Goal: Task Accomplishment & Management: Manage account settings

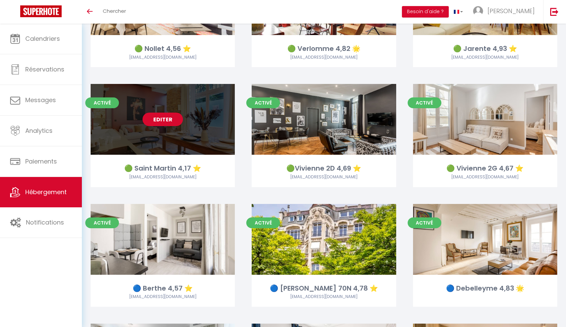
scroll to position [614, 0]
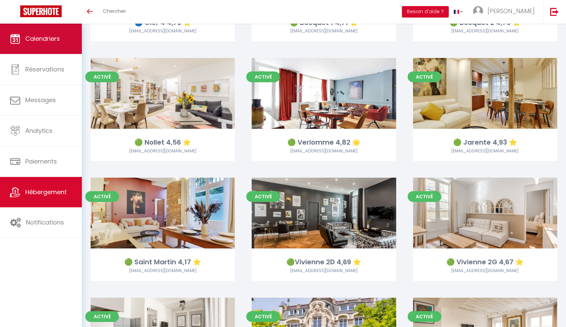
click at [40, 41] on span "Calendriers" at bounding box center [42, 38] width 35 height 8
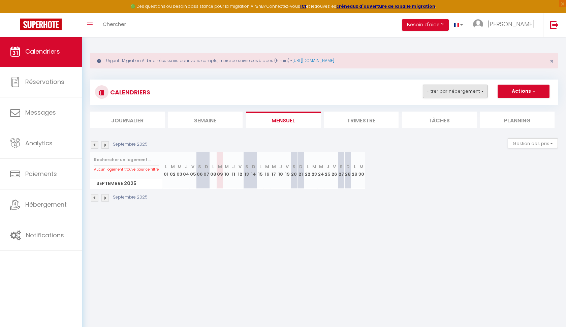
click at [477, 88] on button "Filtrer par hébergement" at bounding box center [455, 91] width 65 height 13
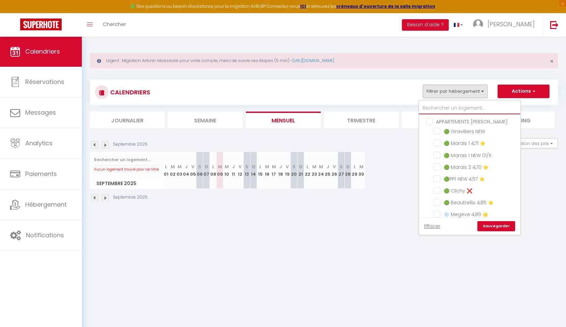
click at [454, 109] on input "text" at bounding box center [469, 108] width 101 height 12
type input "b"
checkbox input "false"
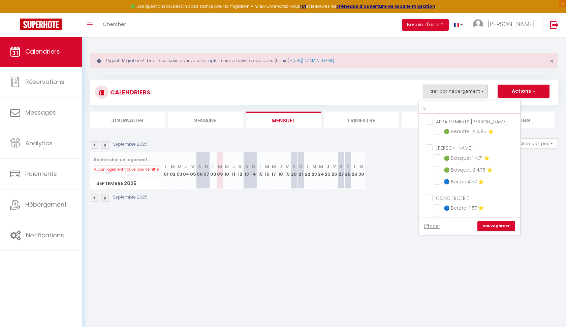
checkbox input "false"
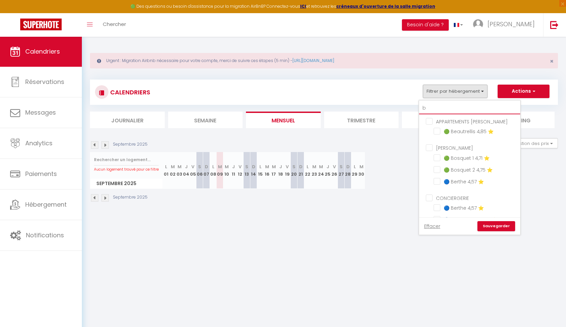
checkbox input "false"
type input "be"
checkbox input "false"
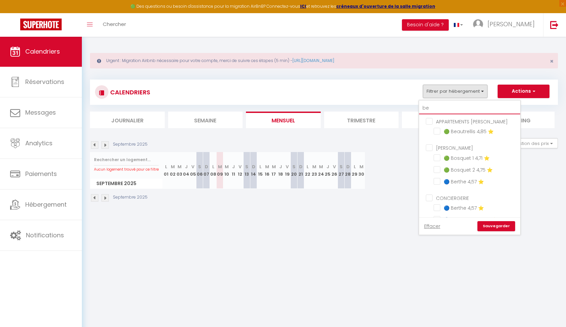
checkbox input "false"
type input "ber"
checkbox input "false"
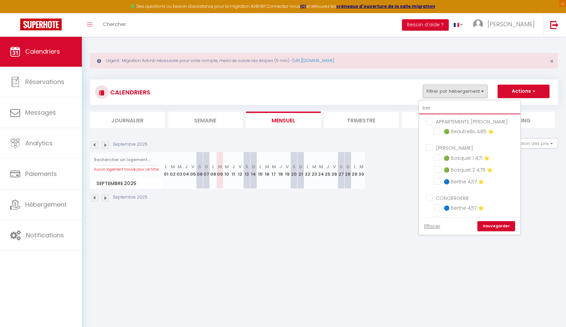
checkbox input "false"
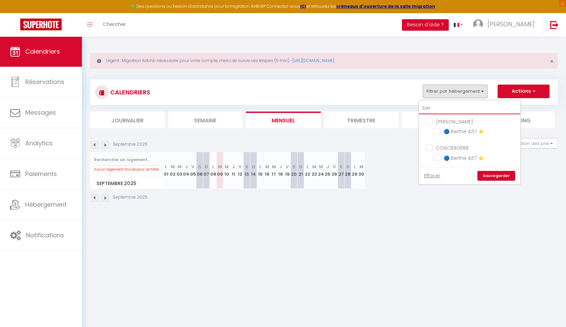
type input "bert"
checkbox input "false"
type input "berth"
checkbox input "false"
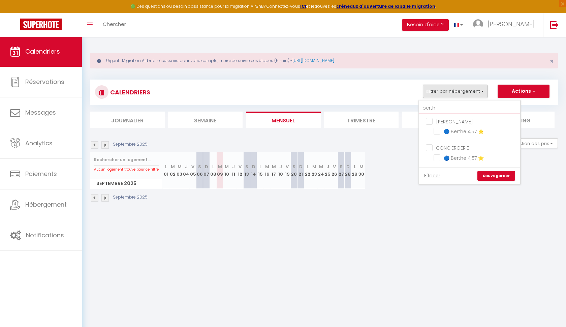
checkbox input "false"
type input "berth"
click at [440, 130] on input "🔵 Berthe 4,57 ⭐️" at bounding box center [475, 130] width 84 height 7
checkbox input "true"
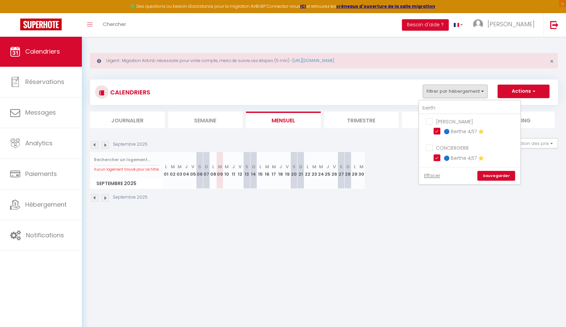
click at [492, 179] on link "Sauvegarder" at bounding box center [496, 176] width 38 height 10
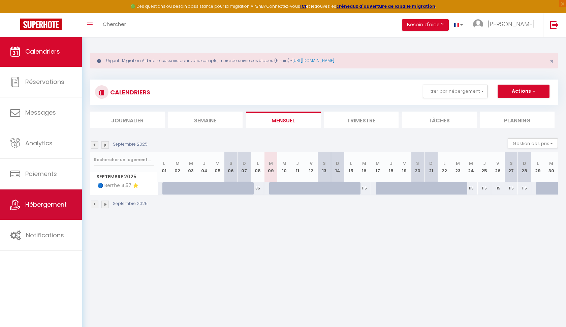
click at [31, 209] on link "Hébergement" at bounding box center [41, 204] width 82 height 30
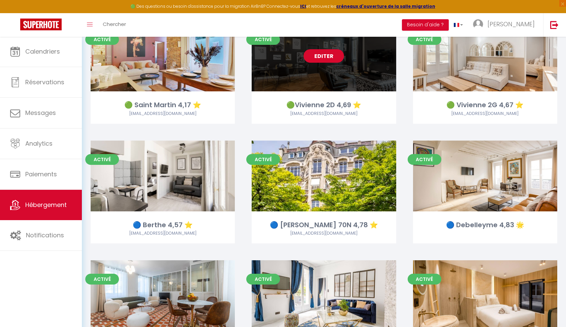
scroll to position [813, 0]
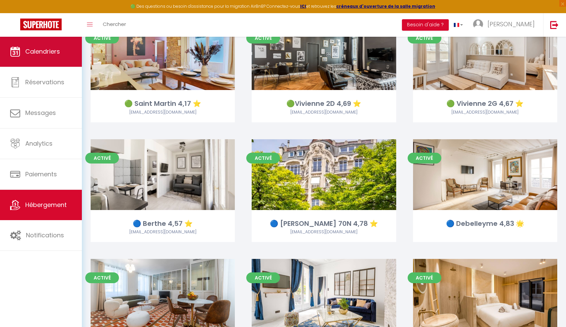
click at [54, 45] on link "Calendriers" at bounding box center [41, 51] width 82 height 30
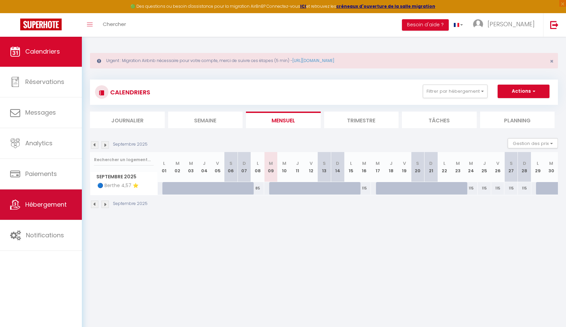
click at [31, 207] on span "Hébergement" at bounding box center [45, 204] width 41 height 8
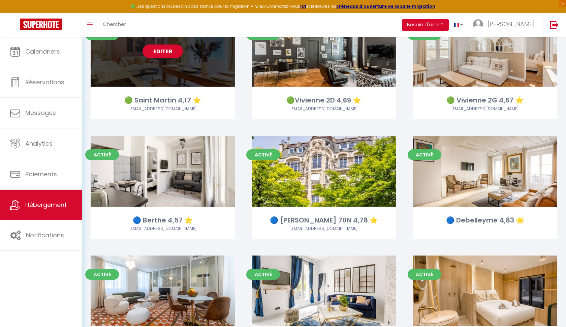
scroll to position [822, 0]
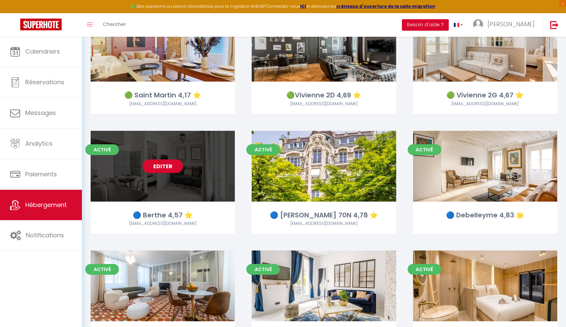
click at [170, 168] on link "Editer" at bounding box center [162, 165] width 40 height 13
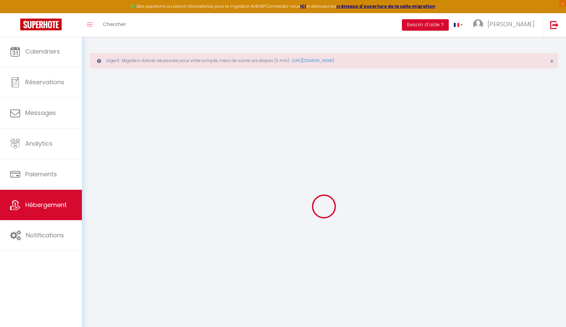
select select "+ 30 %"
select select "+ 45 %"
select select
checkbox input "false"
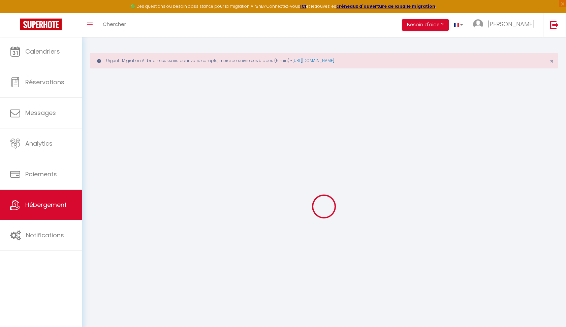
checkbox input "false"
select select
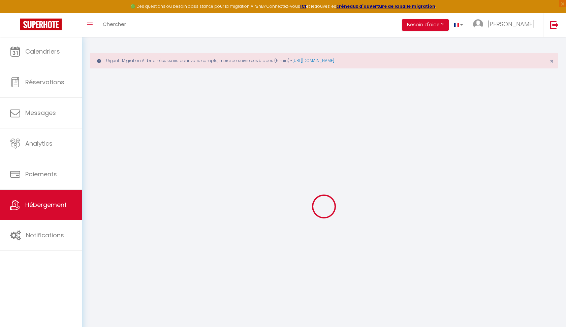
checkbox input "false"
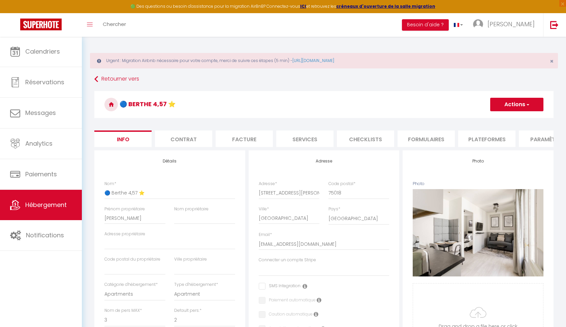
click at [469, 139] on li "Plateformes" at bounding box center [486, 138] width 57 height 17
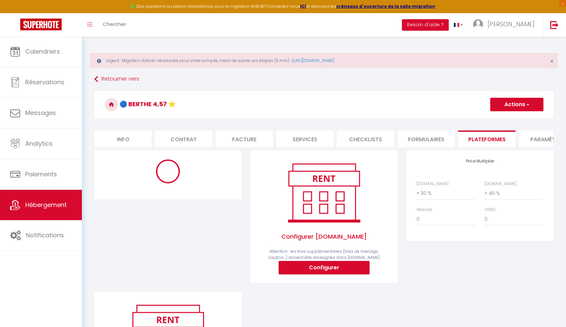
select select
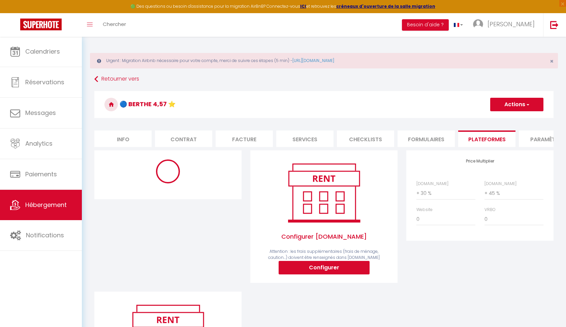
select select "18321-907867691840168357"
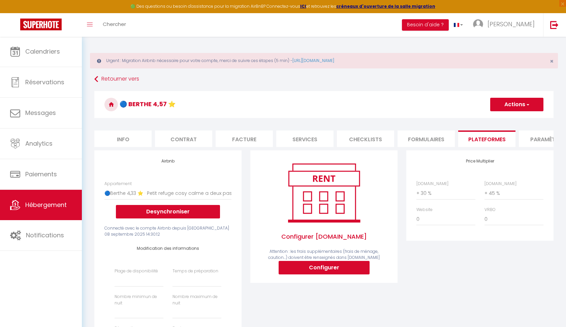
click at [144, 216] on button "Desynchroniser" at bounding box center [168, 211] width 104 height 13
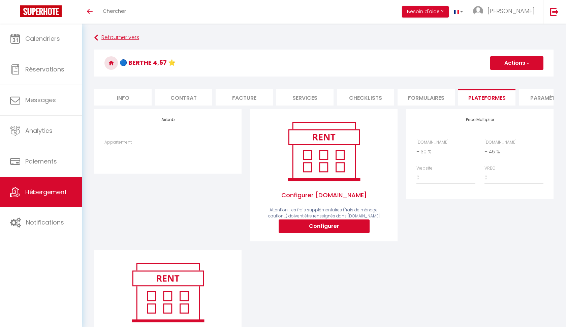
click at [101, 34] on link "Retourner vers" at bounding box center [323, 38] width 459 height 12
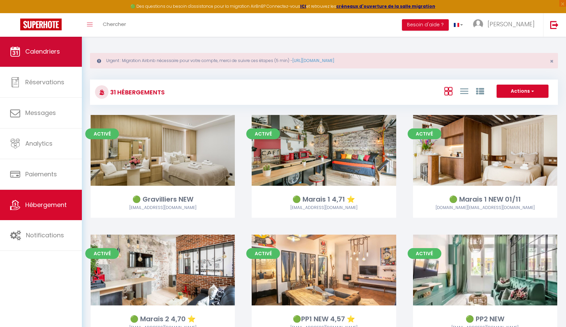
click at [51, 52] on span "Calendriers" at bounding box center [42, 51] width 35 height 8
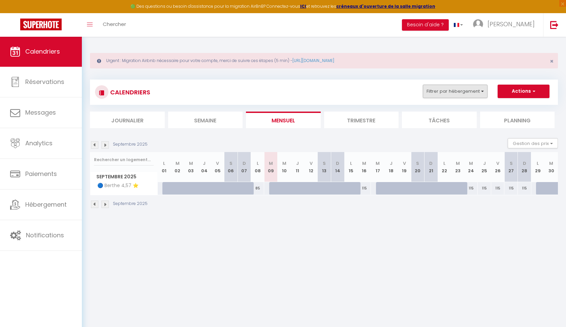
click at [474, 92] on button "Filtrer par hébergement" at bounding box center [455, 91] width 65 height 13
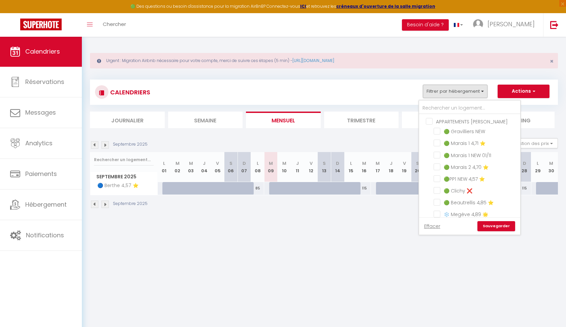
click at [466, 254] on body "🟢 Des questions ou besoin d'assistance pour la migration AirBnB? Connectez-vous…" at bounding box center [283, 199] width 566 height 327
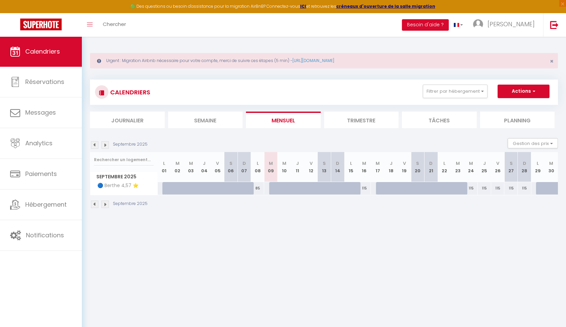
click at [53, 45] on link "Calendriers" at bounding box center [41, 51] width 82 height 30
click at [51, 45] on link "Calendriers" at bounding box center [41, 51] width 82 height 30
click at [476, 96] on button "Filtrer par hébergement" at bounding box center [455, 91] width 65 height 13
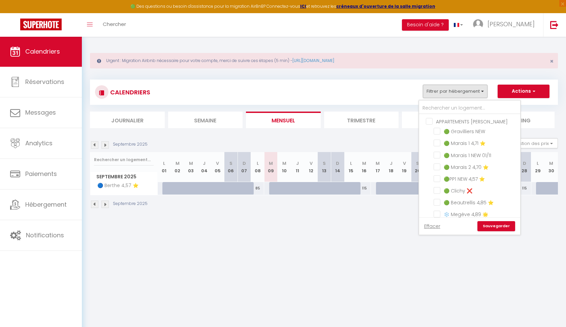
click at [430, 121] on input "APPARTEMENTS [PERSON_NAME]" at bounding box center [476, 121] width 101 height 7
checkbox input "true"
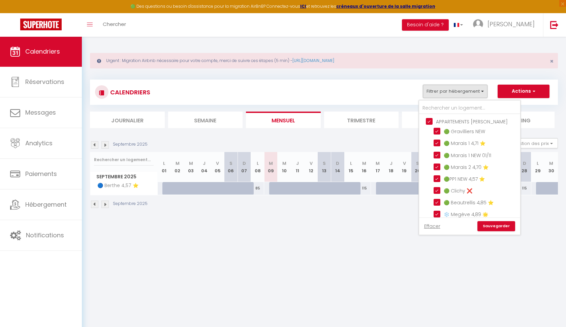
checkbox input "true"
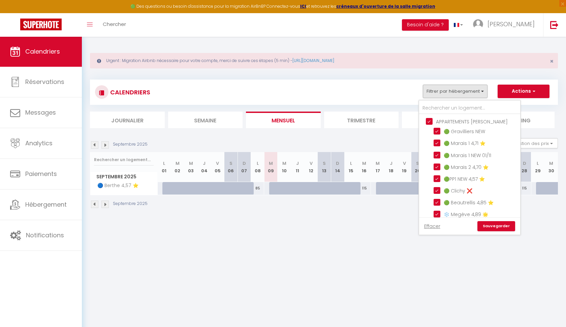
checkbox input "false"
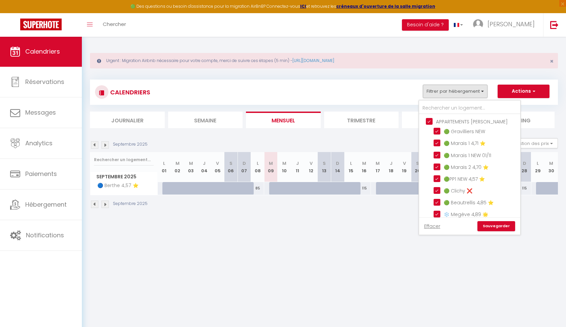
checkbox input "false"
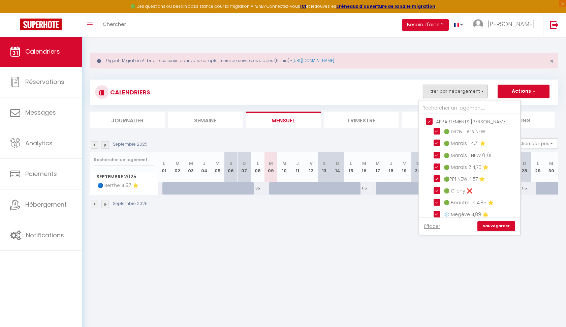
checkbox input "false"
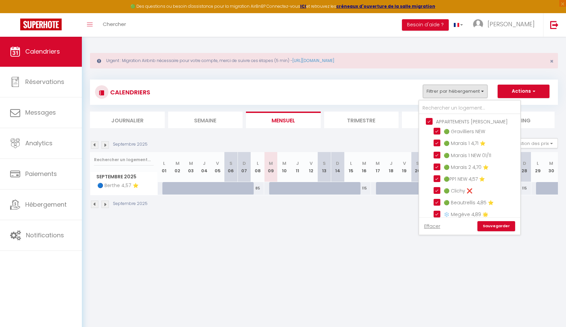
checkbox input "false"
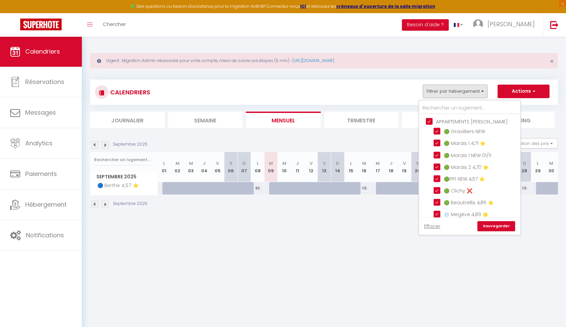
checkbox input "true"
checkbox input "false"
checkbox input "true"
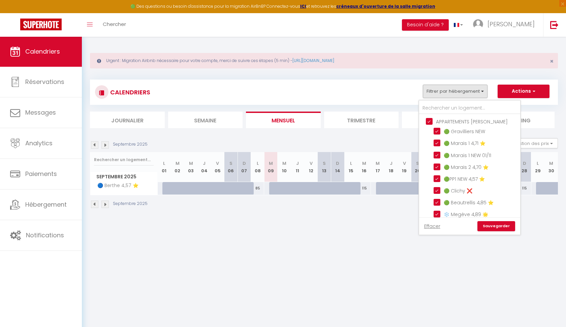
checkbox input "true"
checkbox input "false"
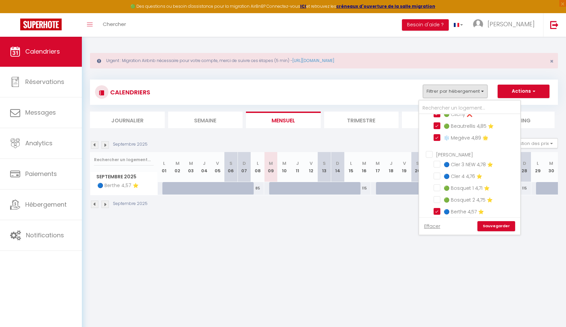
scroll to position [77, 0]
click at [429, 150] on input "[PERSON_NAME]" at bounding box center [476, 153] width 101 height 7
checkbox input "true"
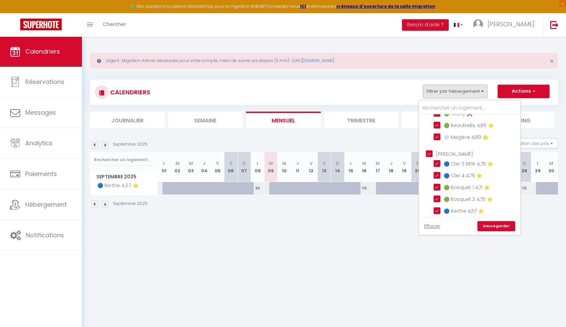
checkbox input "true"
checkbox input "false"
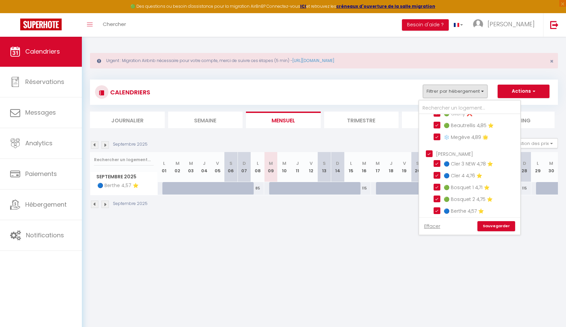
checkbox input "false"
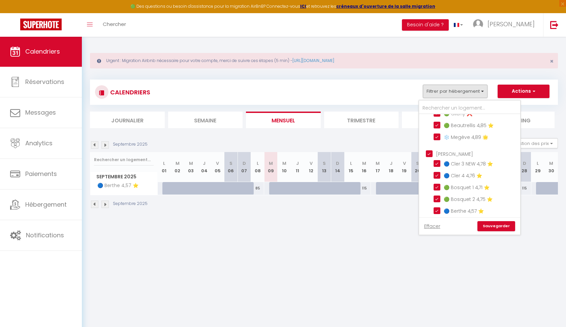
checkbox input "false"
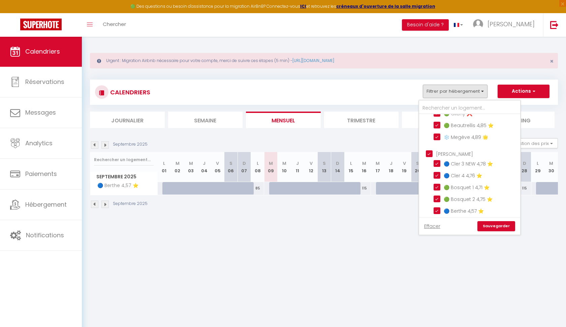
checkbox input "false"
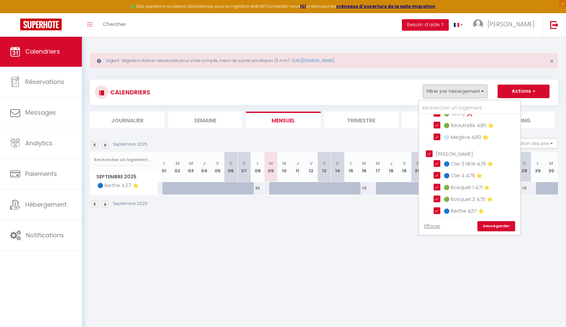
checkbox input "false"
click at [428, 148] on input "CONCIERGERIE" at bounding box center [476, 151] width 101 height 7
checkbox input "true"
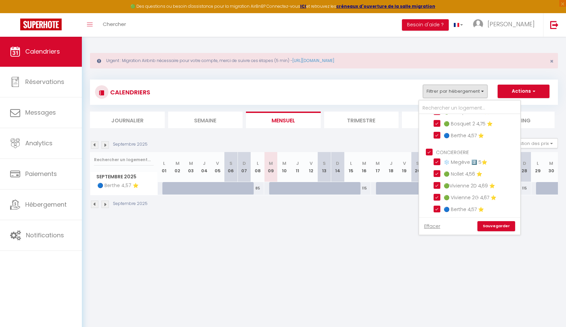
checkbox input "true"
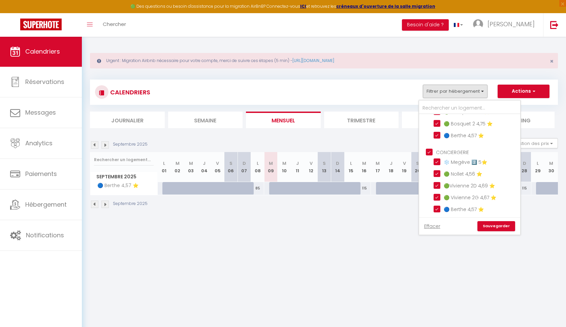
checkbox input "true"
checkbox input "false"
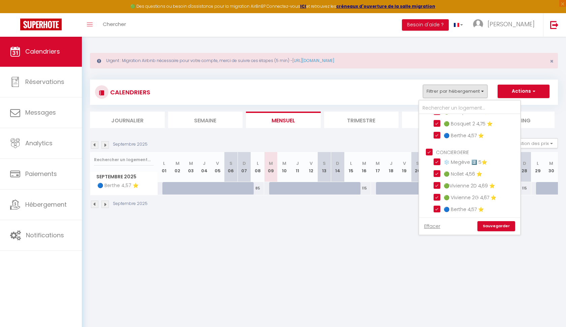
checkbox input "false"
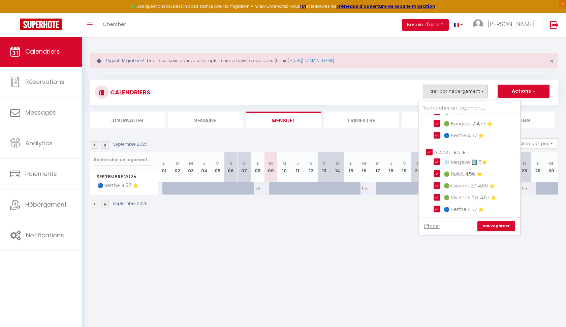
checkbox input "true"
checkbox input "false"
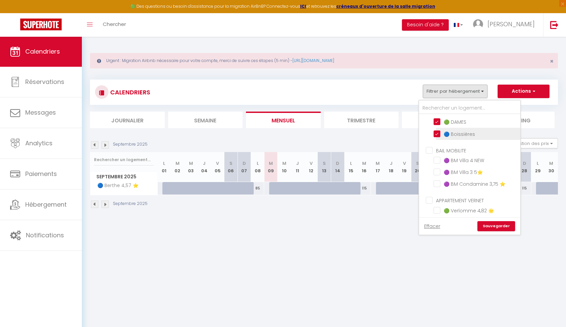
scroll to position [311, 0]
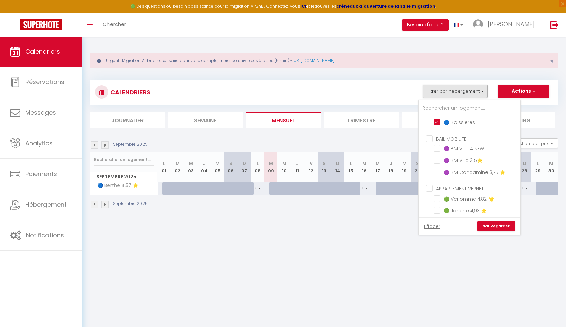
click at [429, 135] on input "BAIL MOBILITE" at bounding box center [476, 138] width 101 height 7
checkbox input "true"
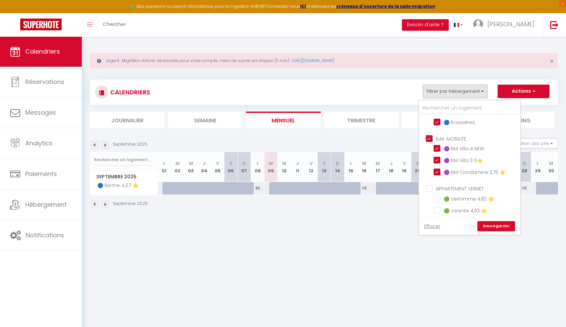
checkbox input "false"
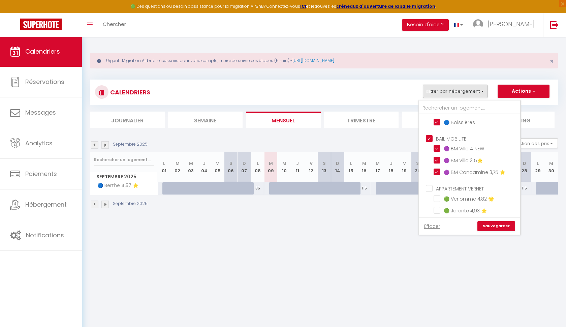
click at [430, 186] on input "APPARTEMENT VERNET" at bounding box center [476, 188] width 101 height 7
checkbox input "true"
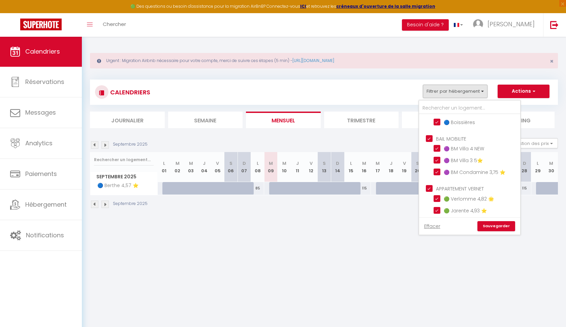
checkbox input "false"
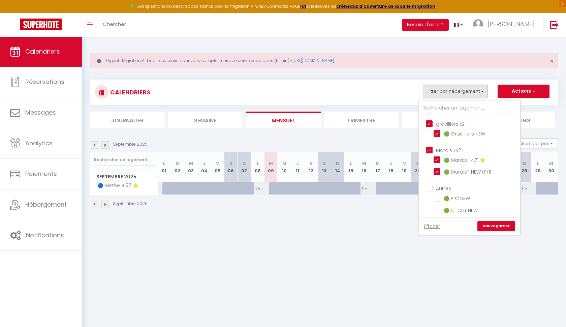
scroll to position [464, 0]
click at [428, 185] on input "Autres" at bounding box center [476, 188] width 101 height 7
checkbox input "true"
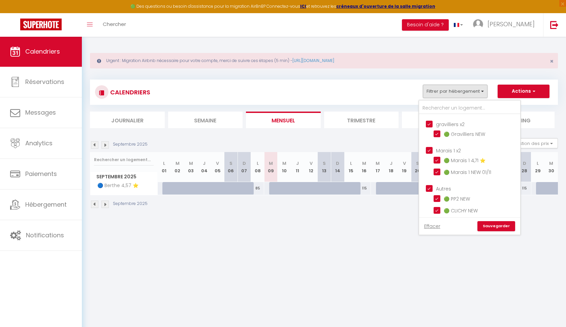
click at [488, 224] on link "Sauvegarder" at bounding box center [496, 226] width 38 height 10
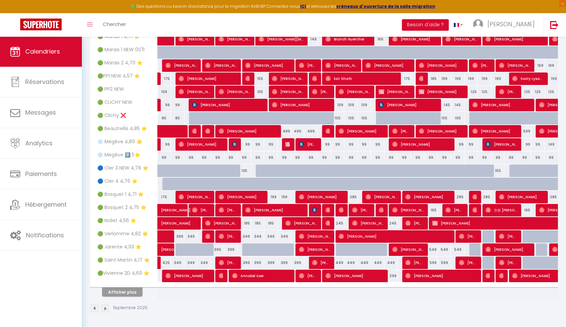
scroll to position [162, 0]
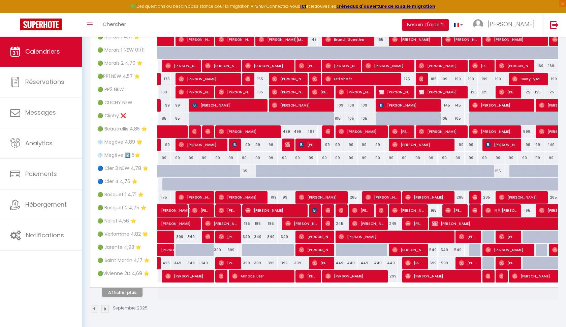
click at [129, 292] on button "Afficher plus" at bounding box center [122, 292] width 40 height 9
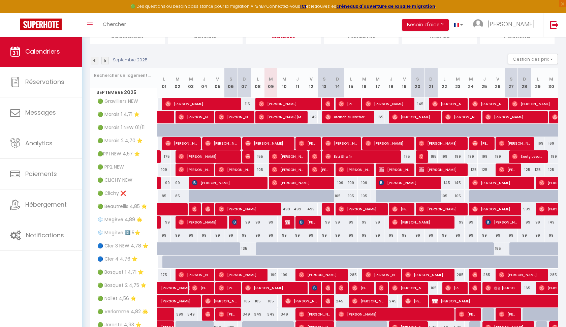
scroll to position [85, 0]
